Goal: Task Accomplishment & Management: Manage account settings

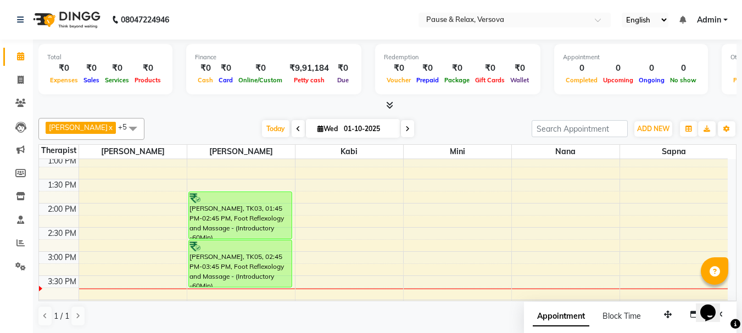
scroll to position [98, 0]
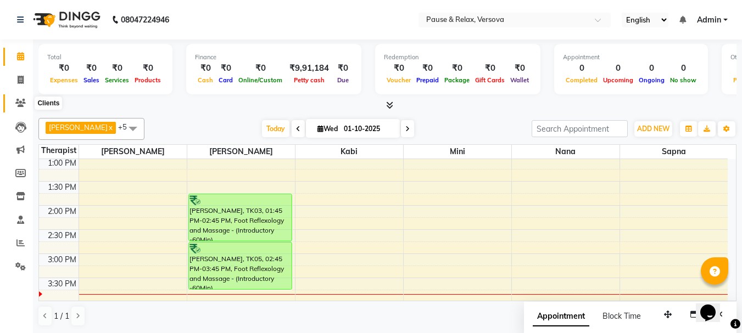
click at [24, 102] on icon at bounding box center [20, 103] width 10 height 8
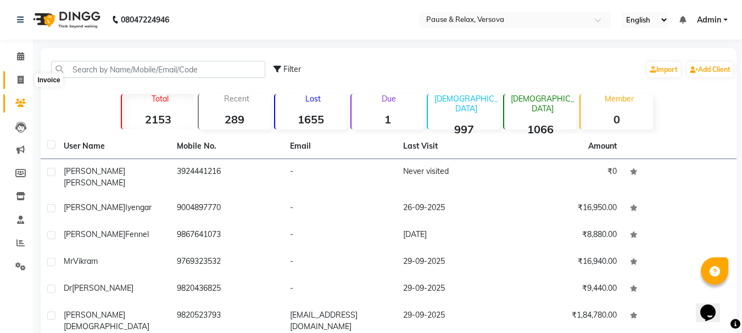
click at [19, 77] on icon at bounding box center [21, 80] width 6 height 8
select select "service"
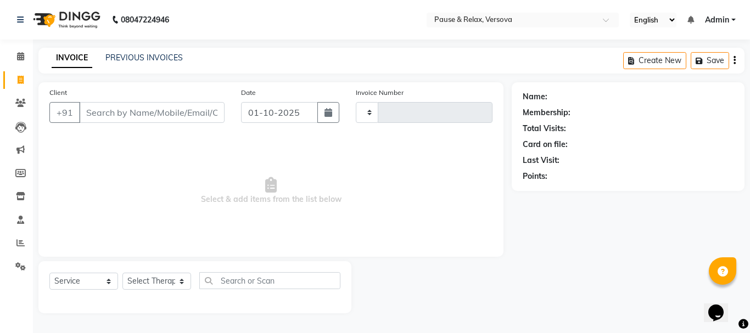
type input "1799"
select select "6832"
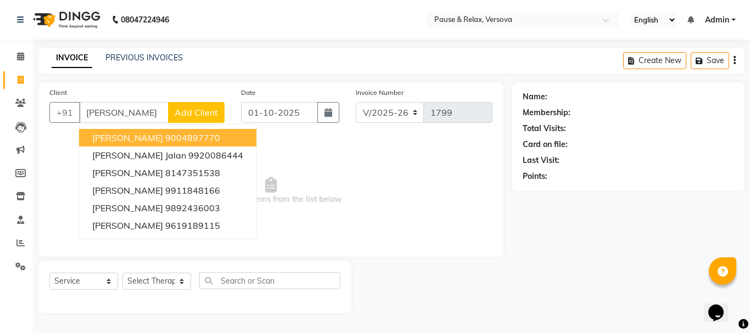
click at [145, 141] on span "[PERSON_NAME]" at bounding box center [127, 137] width 71 height 11
type input "9004897770"
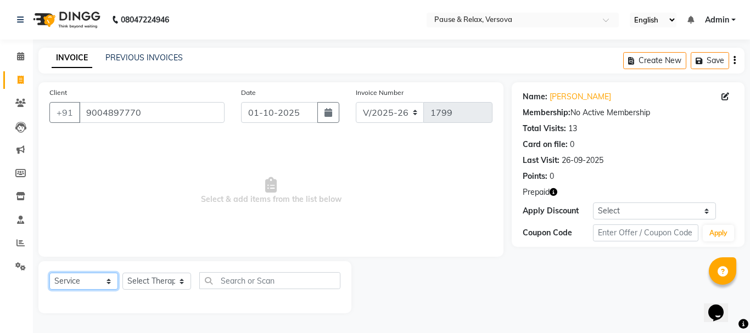
click at [109, 281] on select "Select Service Product Membership Package Voucher Prepaid Gift Card" at bounding box center [83, 281] width 69 height 17
select select "P"
click at [49, 273] on select "Select Service Product Membership Package Voucher Prepaid Gift Card" at bounding box center [83, 281] width 69 height 17
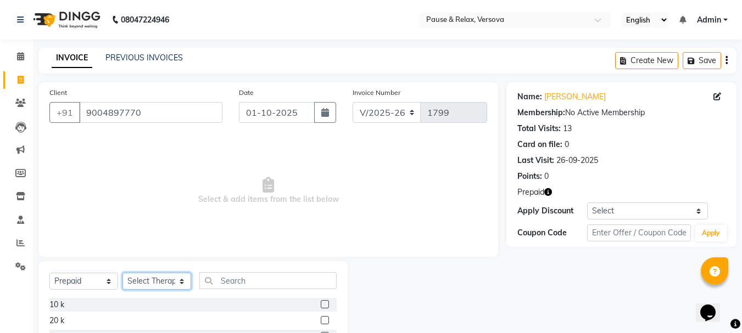
click at [184, 280] on select "Select Therapist Akash [PERSON_NAME] [PERSON_NAME] [PERSON_NAME] [PERSON_NAME] …" at bounding box center [156, 281] width 69 height 17
select select "54508"
click at [122, 273] on select "Select Therapist Akash [PERSON_NAME] [PERSON_NAME] [PERSON_NAME] [PERSON_NAME] …" at bounding box center [156, 281] width 69 height 17
click at [323, 306] on label at bounding box center [325, 304] width 8 height 8
click at [323, 306] on input "checkbox" at bounding box center [324, 304] width 7 height 7
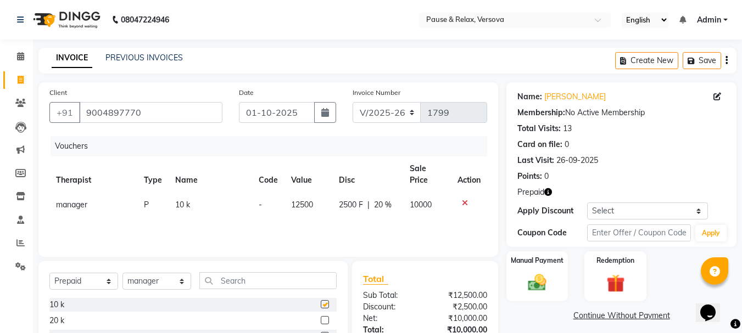
checkbox input "false"
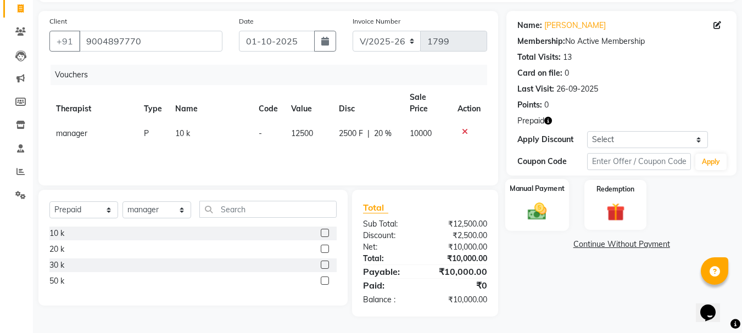
click at [548, 189] on label "Manual Payment" at bounding box center [536, 188] width 55 height 10
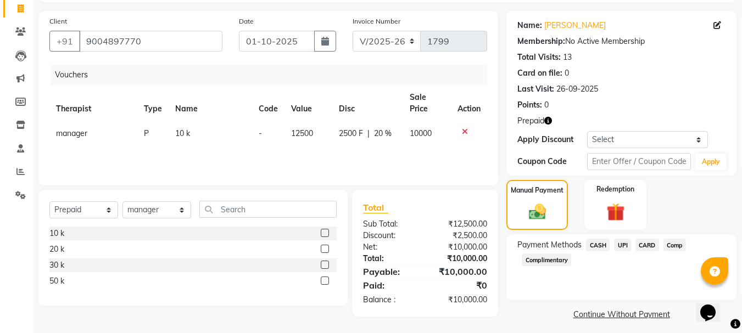
click at [635, 243] on span "CARD" at bounding box center [647, 245] width 24 height 13
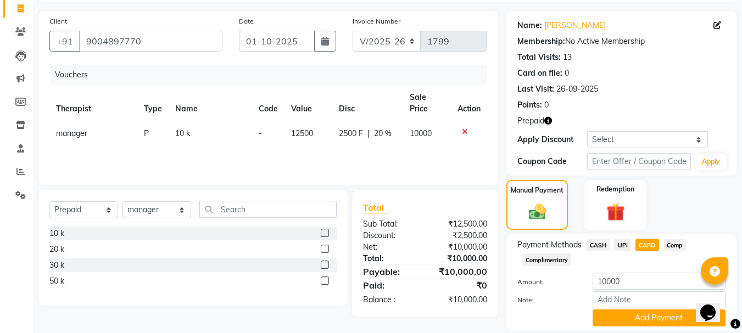
scroll to position [108, 0]
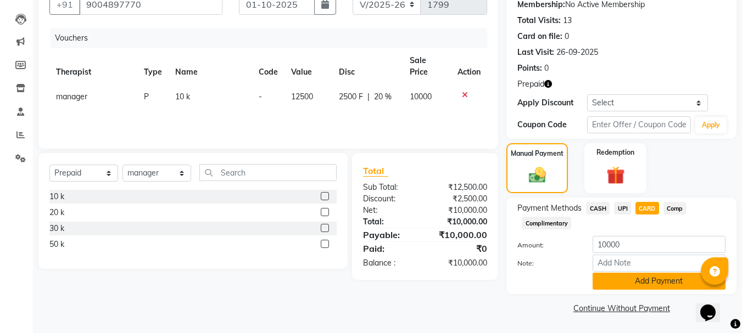
click at [644, 284] on button "Add Payment" at bounding box center [658, 281] width 133 height 17
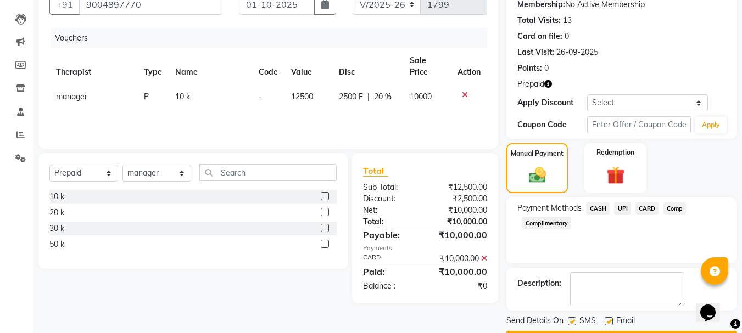
scroll to position [139, 0]
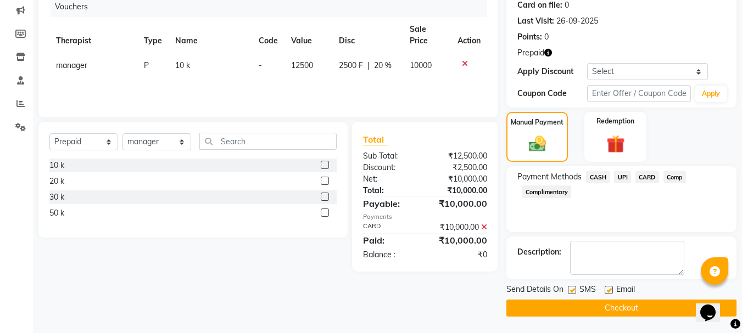
click at [609, 288] on label at bounding box center [608, 290] width 8 height 8
click at [609, 288] on input "checkbox" at bounding box center [607, 290] width 7 height 7
checkbox input "false"
click at [619, 305] on button "Checkout" at bounding box center [621, 308] width 230 height 17
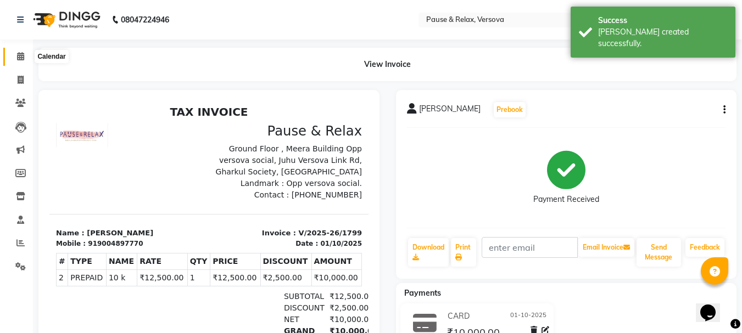
click at [22, 54] on icon at bounding box center [20, 56] width 7 height 8
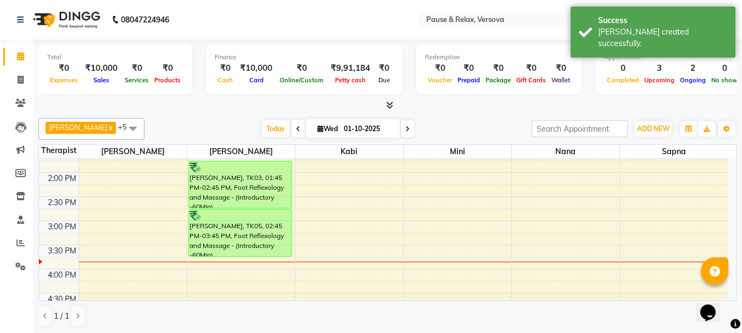
scroll to position [145, 0]
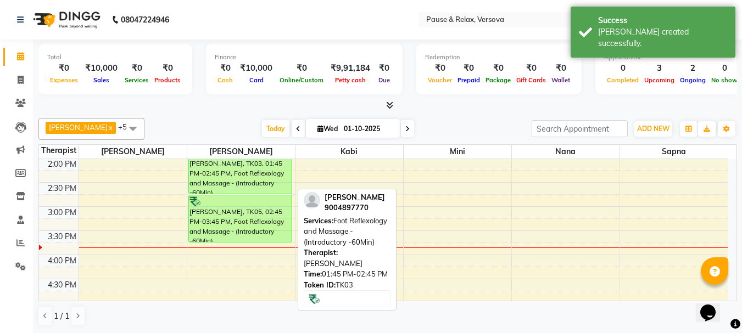
click at [203, 161] on div "[PERSON_NAME], TK03, 01:45 PM-02:45 PM, Foot Reflexology and Massage - (Introdu…" at bounding box center [240, 170] width 103 height 47
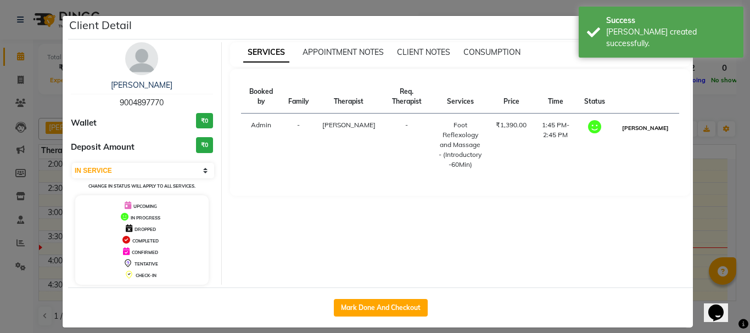
click at [647, 135] on button "[PERSON_NAME]" at bounding box center [645, 128] width 52 height 14
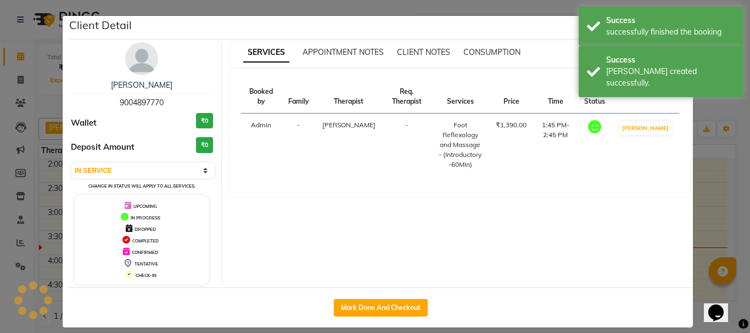
select select "3"
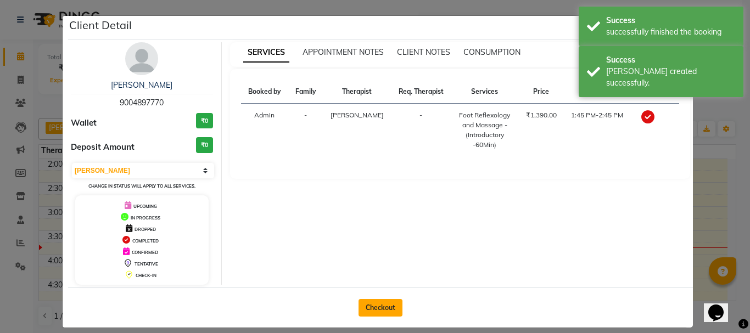
click at [376, 309] on button "Checkout" at bounding box center [380, 308] width 44 height 18
select select "6832"
select select "service"
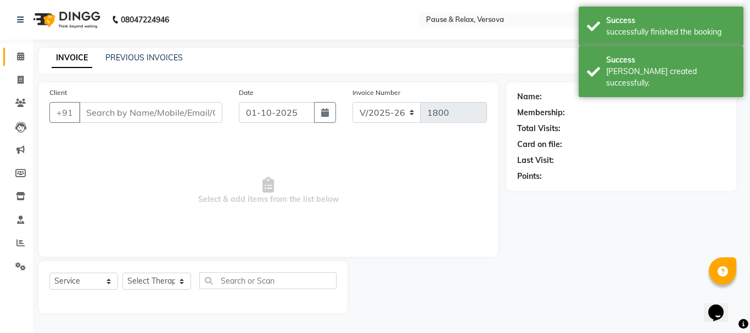
type input "9004897770"
select select "53336"
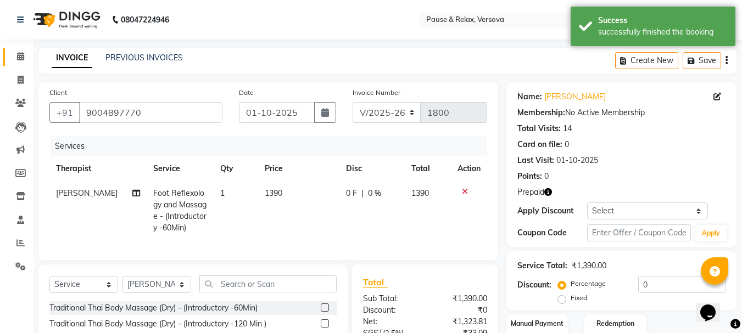
scroll to position [118, 0]
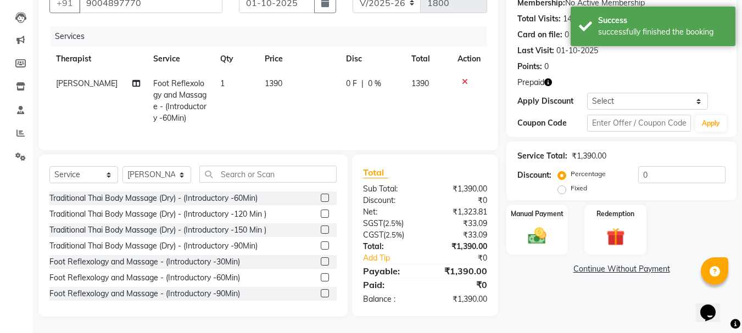
click at [568, 183] on div "Fixed" at bounding box center [573, 188] width 27 height 13
click at [570, 183] on label "Fixed" at bounding box center [578, 188] width 16 height 10
click at [563, 184] on input "Fixed" at bounding box center [564, 188] width 8 height 8
radio input "true"
click at [603, 208] on label "Redemption" at bounding box center [616, 213] width 40 height 10
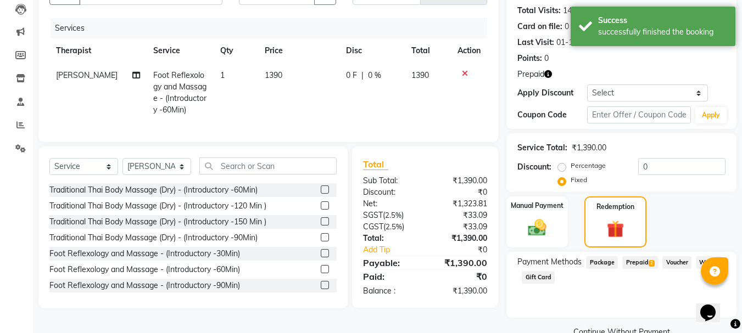
click at [641, 259] on span "Prepaid 2" at bounding box center [640, 262] width 36 height 13
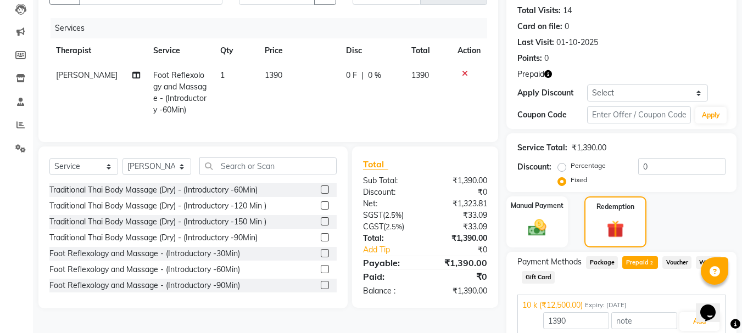
scroll to position [191, 0]
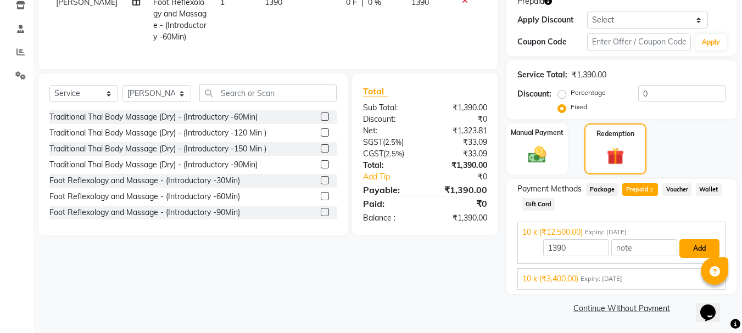
click at [696, 240] on button "Add" at bounding box center [699, 248] width 40 height 19
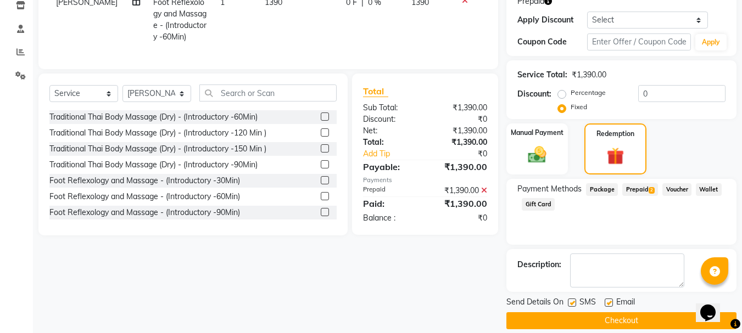
scroll to position [204, 0]
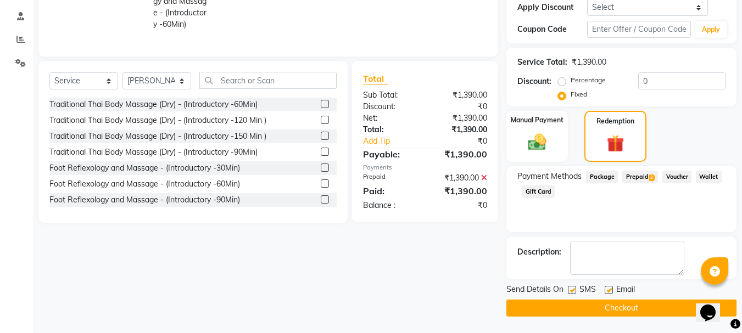
drag, startPoint x: 606, startPoint y: 291, endPoint x: 611, endPoint y: 293, distance: 5.7
click at [606, 291] on label at bounding box center [608, 290] width 8 height 8
click at [606, 291] on input "checkbox" at bounding box center [607, 290] width 7 height 7
checkbox input "false"
click at [623, 302] on button "Checkout" at bounding box center [621, 308] width 230 height 17
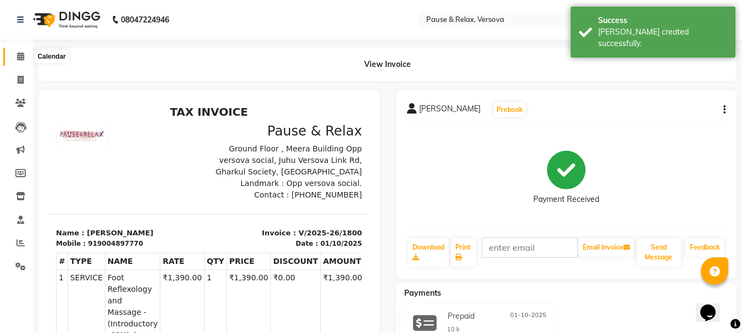
click at [20, 57] on icon at bounding box center [20, 56] width 7 height 8
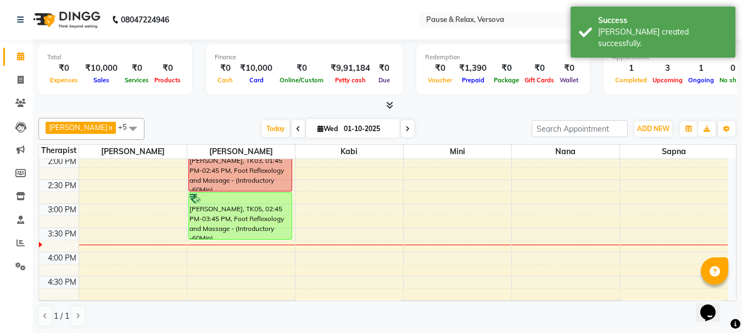
scroll to position [141, 0]
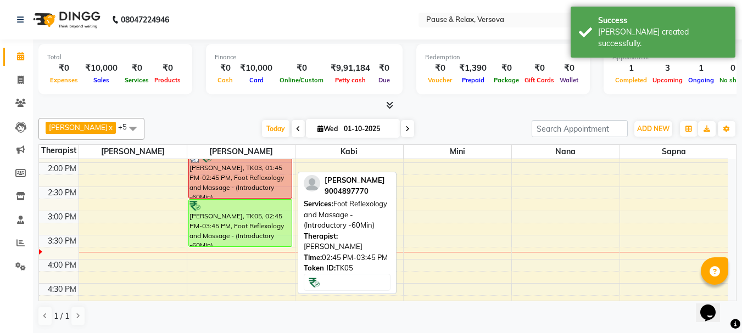
click at [262, 221] on div "[PERSON_NAME], TK05, 02:45 PM-03:45 PM, Foot Reflexology and Massage - (Introdu…" at bounding box center [240, 223] width 103 height 47
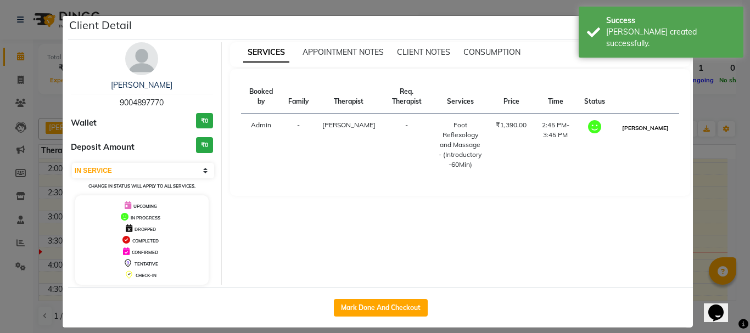
click at [652, 128] on button "[PERSON_NAME]" at bounding box center [645, 128] width 52 height 14
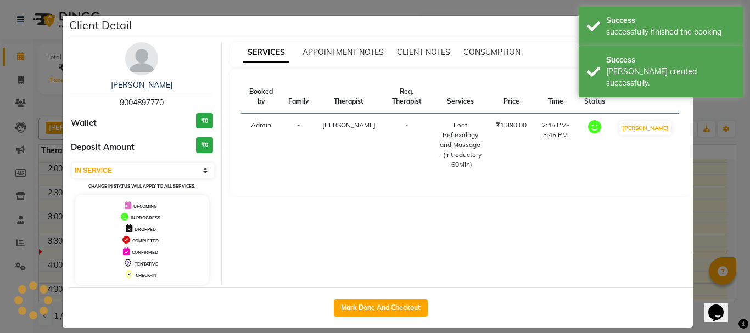
select select "3"
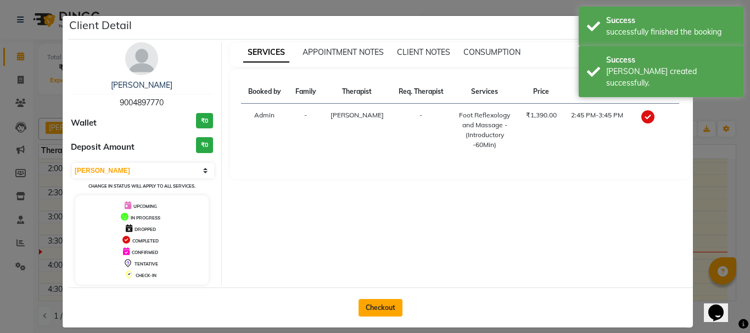
click at [368, 311] on button "Checkout" at bounding box center [380, 308] width 44 height 18
select select "service"
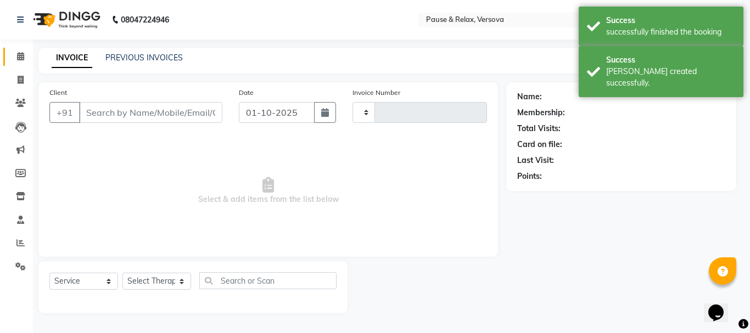
type input "1801"
select select "6832"
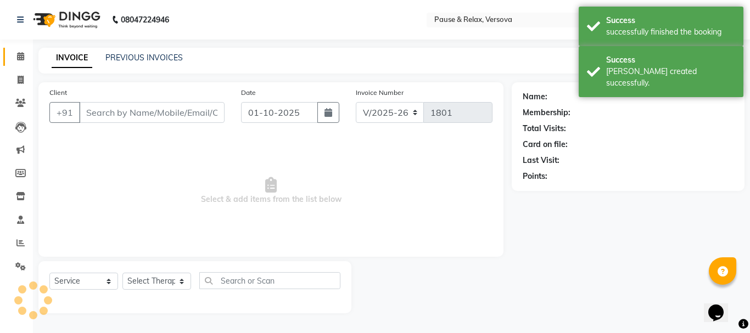
type input "9004897770"
select select "53336"
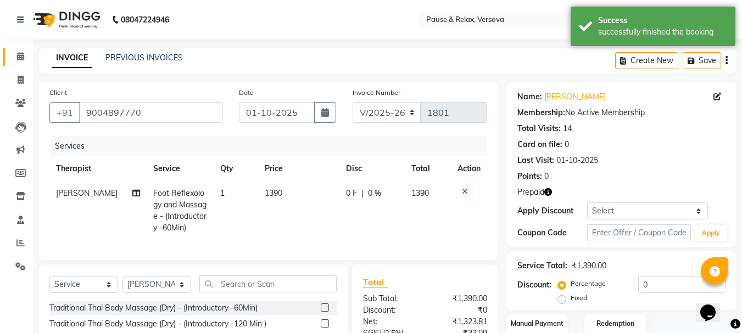
scroll to position [110, 0]
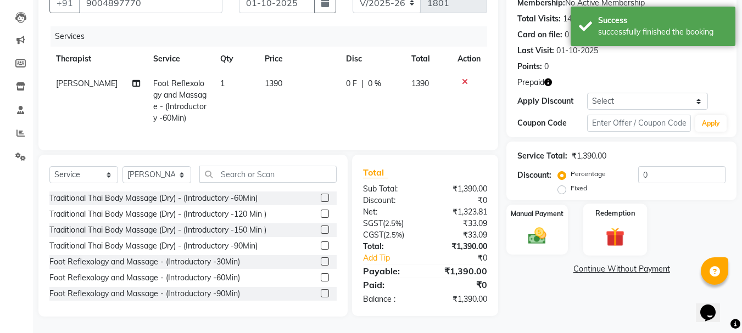
drag, startPoint x: 566, startPoint y: 186, endPoint x: 604, endPoint y: 205, distance: 43.0
click at [568, 186] on div "Fixed" at bounding box center [573, 188] width 27 height 13
click at [614, 211] on label "Redemption" at bounding box center [616, 213] width 40 height 10
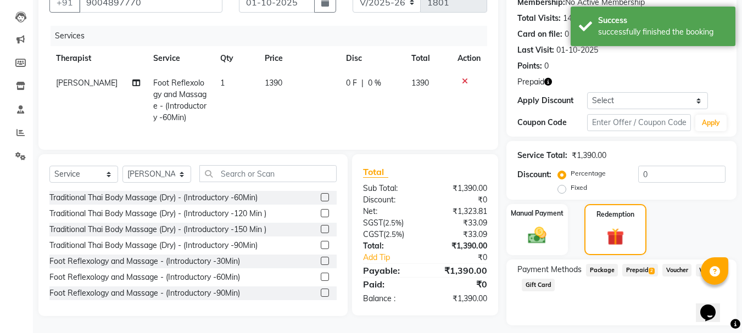
drag, startPoint x: 635, startPoint y: 266, endPoint x: 642, endPoint y: 266, distance: 7.2
click at [636, 266] on span "Prepaid 2" at bounding box center [640, 270] width 36 height 13
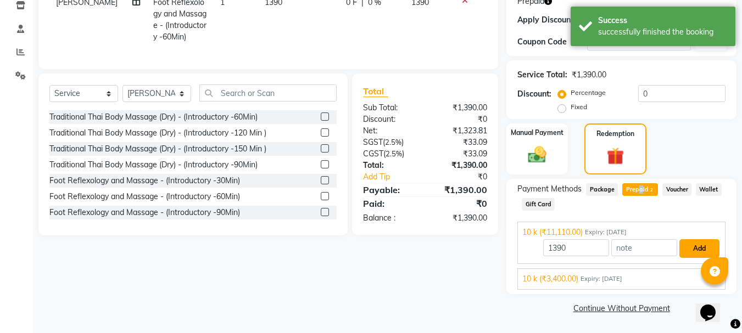
click at [696, 249] on button "Add" at bounding box center [699, 248] width 40 height 19
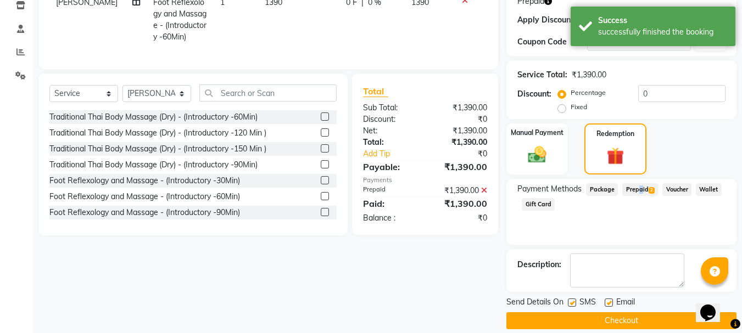
scroll to position [204, 0]
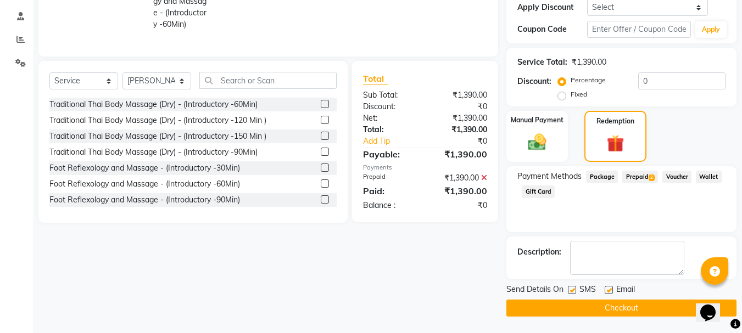
drag, startPoint x: 608, startPoint y: 290, endPoint x: 625, endPoint y: 313, distance: 28.7
click at [608, 290] on label at bounding box center [608, 290] width 8 height 8
click at [608, 290] on input "checkbox" at bounding box center [607, 290] width 7 height 7
checkbox input "false"
click at [626, 313] on button "Checkout" at bounding box center [621, 308] width 230 height 17
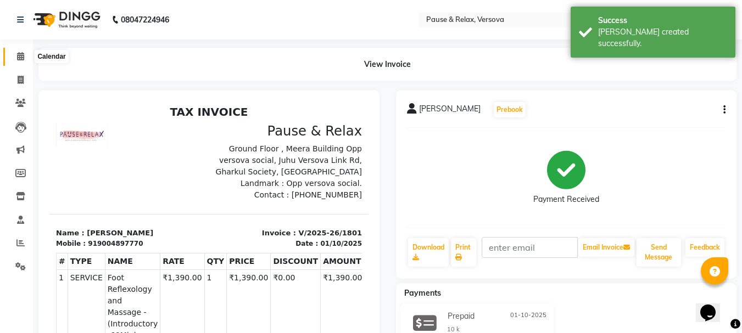
click at [23, 53] on icon at bounding box center [20, 56] width 7 height 8
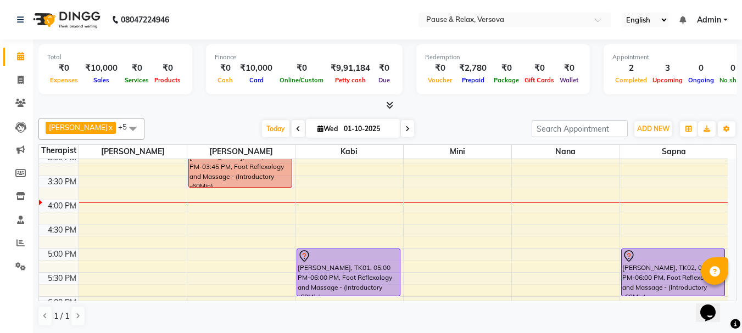
scroll to position [198, 0]
